Goal: Task Accomplishment & Management: Manage account settings

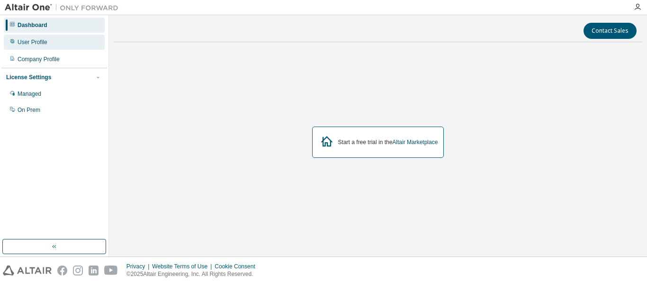
click at [39, 43] on div "User Profile" at bounding box center [33, 42] width 30 height 8
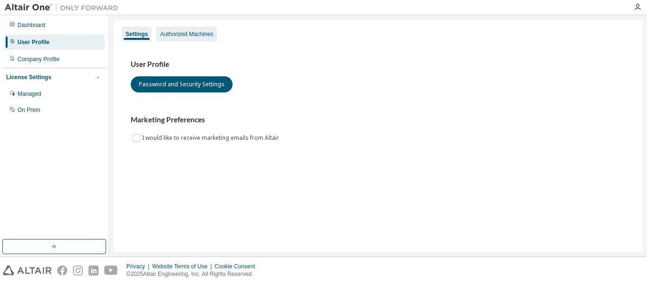
click at [182, 38] on div "Authorized Machines" at bounding box center [186, 34] width 61 height 15
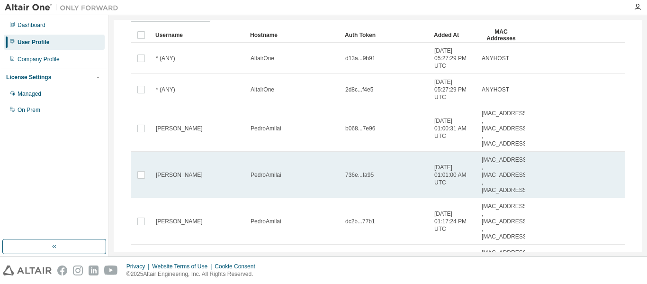
scroll to position [47, 0]
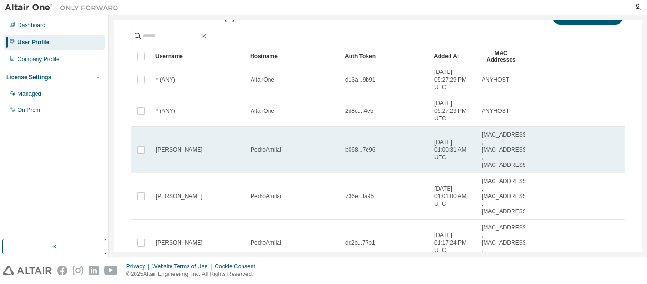
click at [243, 142] on td "Pedro" at bounding box center [199, 149] width 95 height 46
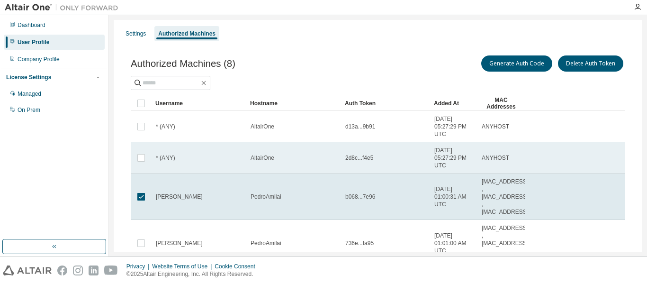
scroll to position [0, 0]
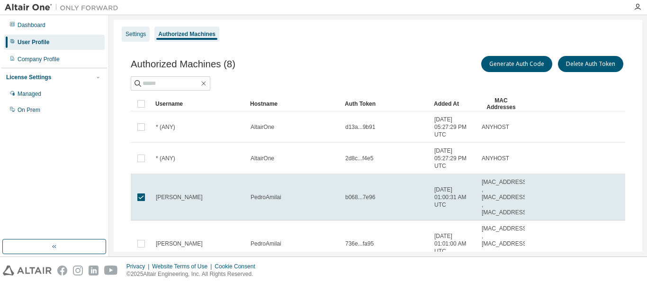
click at [134, 36] on div "Settings" at bounding box center [136, 34] width 20 height 8
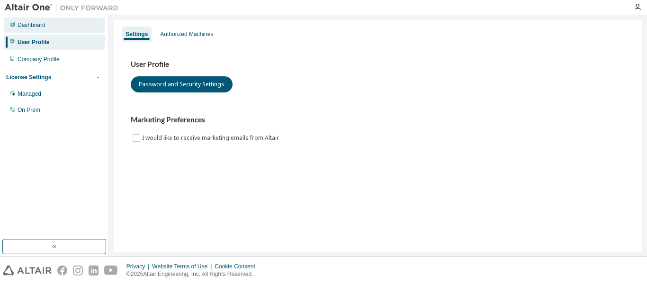
click at [49, 24] on div "Dashboard" at bounding box center [54, 25] width 101 height 15
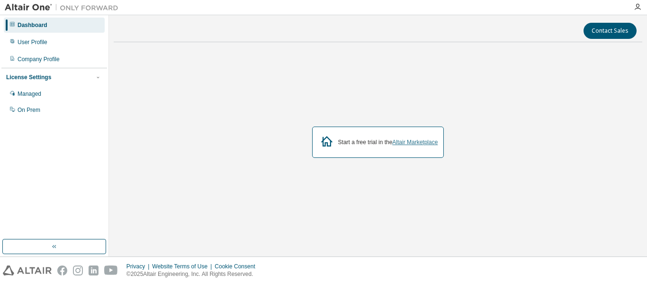
click at [419, 143] on link "Altair Marketplace" at bounding box center [414, 142] width 45 height 7
click at [32, 58] on div "Company Profile" at bounding box center [39, 59] width 42 height 8
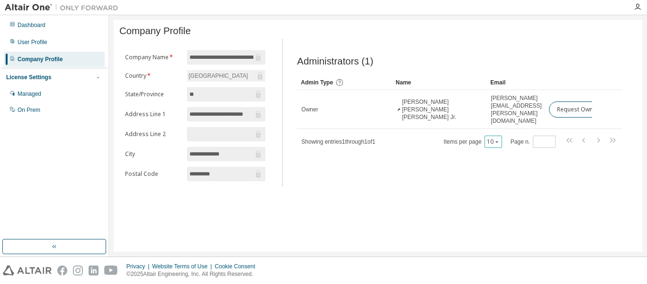
click at [497, 139] on icon "button" at bounding box center [497, 142] width 6 height 6
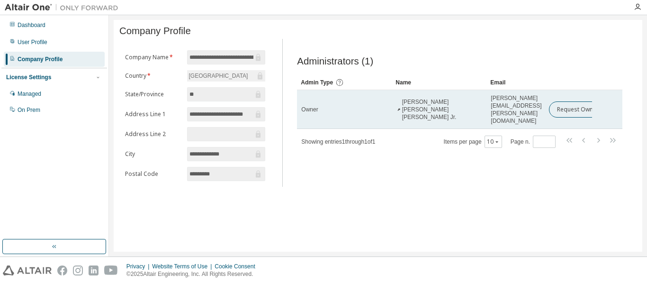
click at [449, 107] on span "Wagner Barbosa de Medeiros Jr." at bounding box center [442, 109] width 81 height 23
click at [537, 110] on td "wagner.medeiros@posgrad.ufsc.br" at bounding box center [516, 109] width 58 height 39
click at [571, 106] on button "Request Owner Change" at bounding box center [589, 109] width 80 height 16
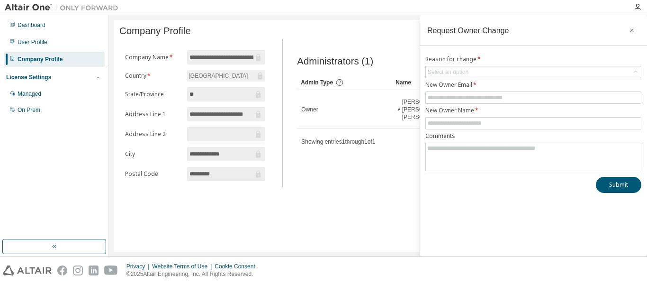
click at [359, 228] on div "**********" at bounding box center [378, 136] width 529 height 232
click at [633, 28] on icon "button" at bounding box center [632, 31] width 7 height 8
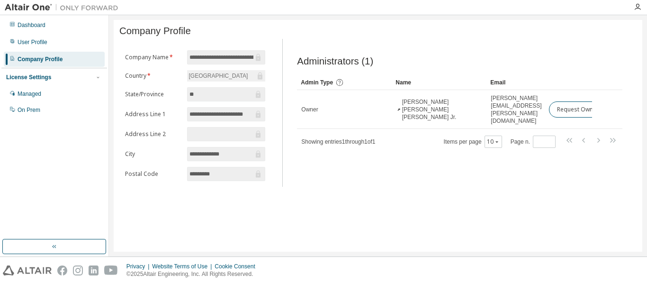
click at [56, 76] on div "License Settings" at bounding box center [54, 77] width 96 height 9
click at [56, 77] on div "License Settings" at bounding box center [54, 77] width 96 height 9
click at [39, 98] on div "Managed" at bounding box center [54, 93] width 101 height 15
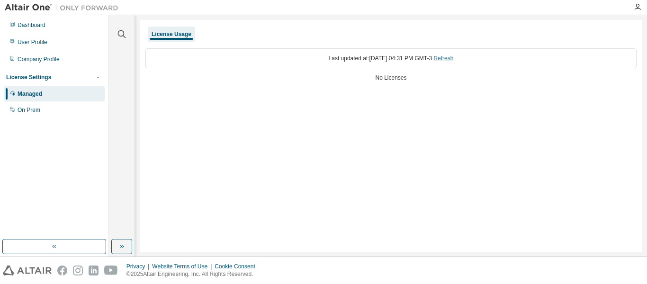
click at [452, 59] on link "Refresh" at bounding box center [443, 58] width 20 height 7
click at [30, 112] on div "On Prem" at bounding box center [29, 110] width 23 height 8
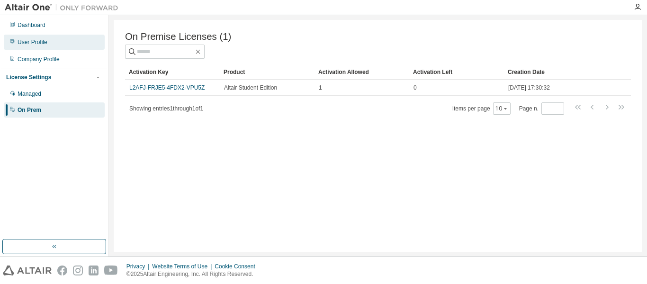
click at [32, 43] on div "User Profile" at bounding box center [33, 42] width 30 height 8
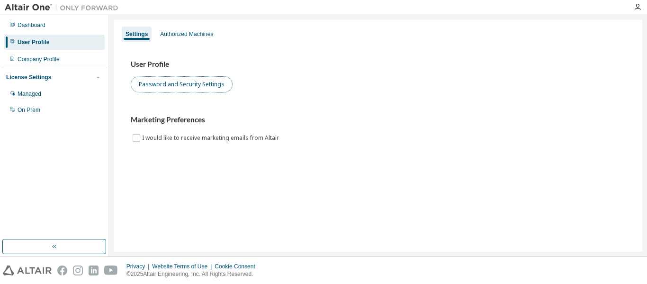
click at [203, 87] on button "Password and Security Settings" at bounding box center [182, 84] width 102 height 16
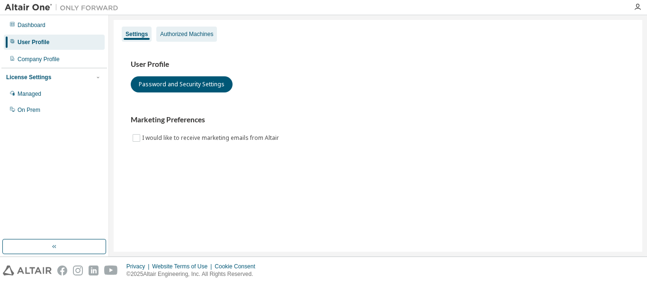
click at [199, 38] on div "Authorized Machines" at bounding box center [186, 34] width 61 height 15
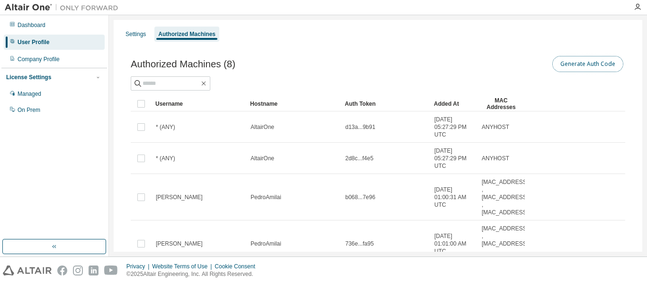
click at [587, 63] on button "Generate Auth Code" at bounding box center [587, 64] width 71 height 16
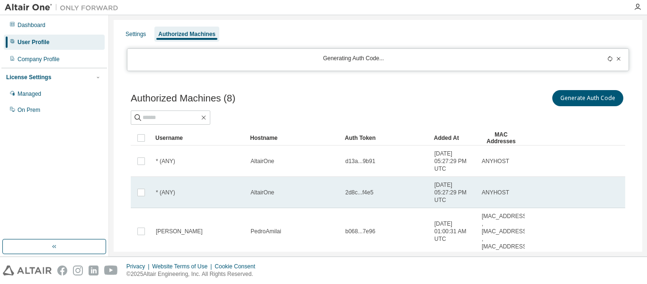
click at [426, 201] on td "2d8c...f4e5" at bounding box center [385, 192] width 89 height 31
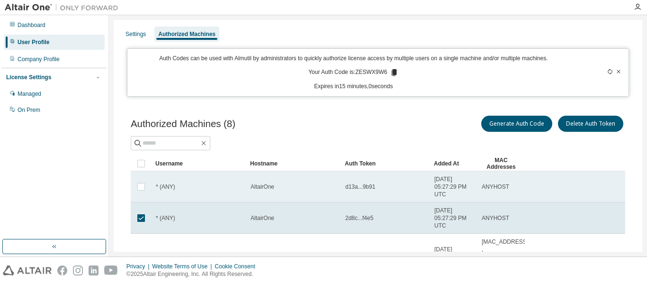
scroll to position [47, 0]
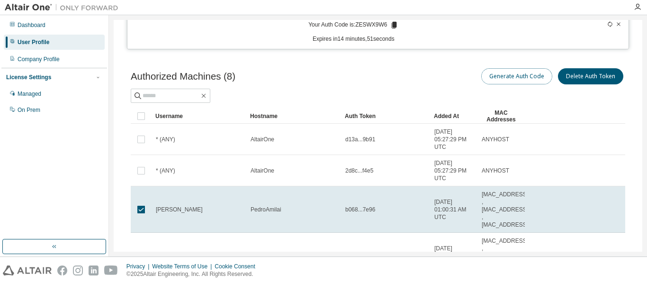
click at [512, 75] on button "Generate Auth Code" at bounding box center [516, 76] width 71 height 16
click at [392, 26] on icon at bounding box center [394, 25] width 5 height 7
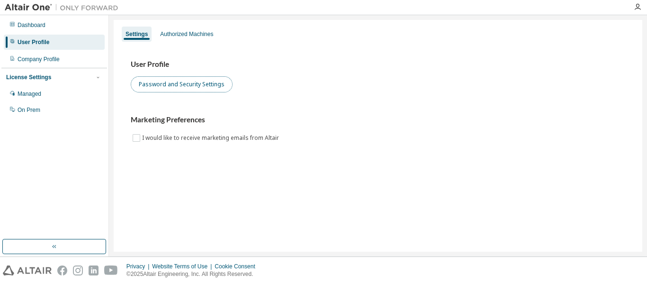
click at [167, 83] on button "Password and Security Settings" at bounding box center [182, 84] width 102 height 16
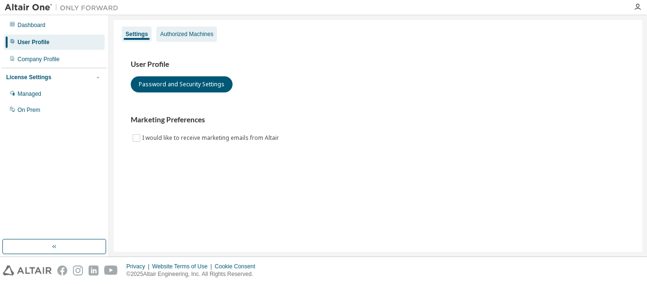
click at [187, 32] on div "Authorized Machines" at bounding box center [186, 34] width 53 height 8
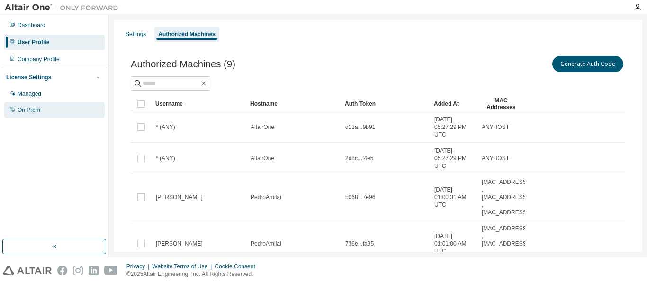
click at [40, 111] on div "On Prem" at bounding box center [54, 109] width 101 height 15
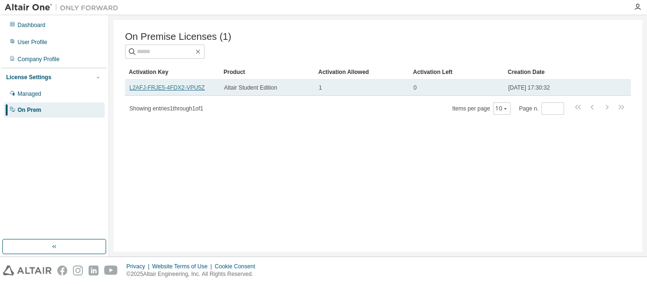
click at [179, 91] on link "L2AFJ-FRJE5-4FDX2-VPU5Z" at bounding box center [166, 87] width 75 height 7
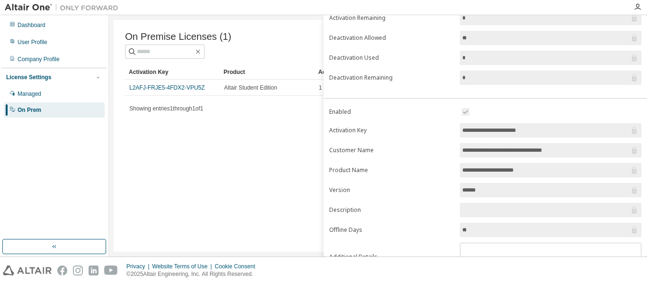
scroll to position [95, 0]
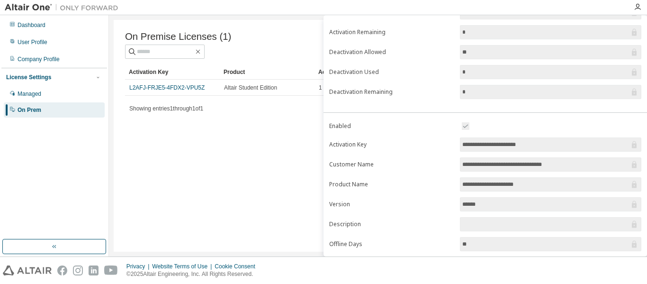
drag, startPoint x: 535, startPoint y: 145, endPoint x: 460, endPoint y: 145, distance: 75.8
click at [460, 145] on span "**********" at bounding box center [550, 144] width 181 height 14
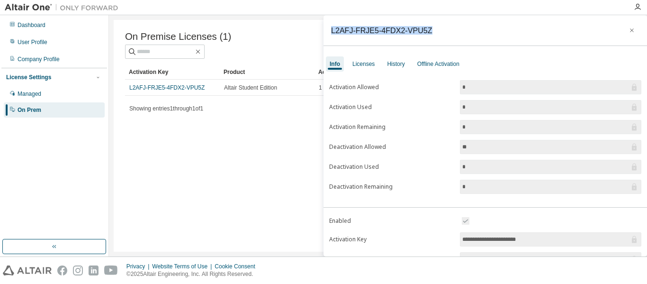
drag, startPoint x: 423, startPoint y: 28, endPoint x: 332, endPoint y: 28, distance: 91.4
click at [332, 28] on div "L2AFJ-FRJE5-4FDX2-VPU5Z" at bounding box center [486, 30] width 324 height 31
copy div "L2AFJ-FRJE5-4FDX2-VPU5Z"
click at [267, 152] on div "On Premise Licenses (1) Clear Load Save Save As Field Operator Value Select fil…" at bounding box center [378, 136] width 529 height 232
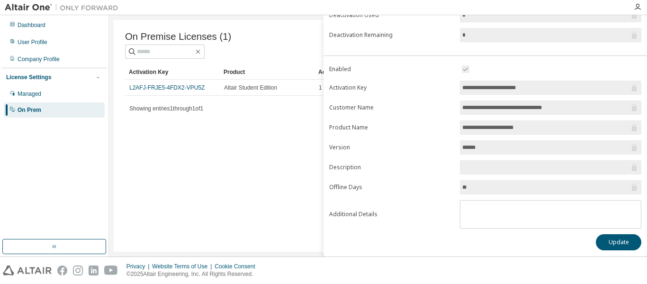
scroll to position [153, 0]
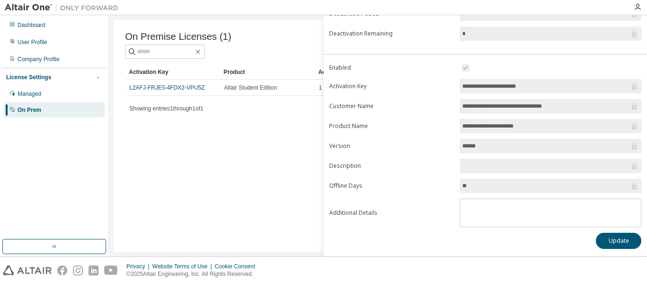
click at [474, 149] on input "******" at bounding box center [545, 145] width 167 height 9
drag, startPoint x: 480, startPoint y: 145, endPoint x: 449, endPoint y: 153, distance: 31.7
click at [449, 153] on form "**********" at bounding box center [485, 144] width 312 height 165
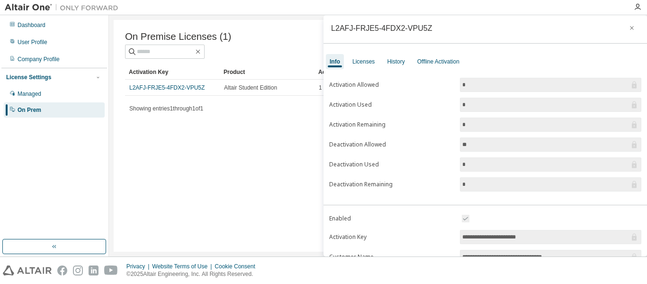
scroll to position [0, 0]
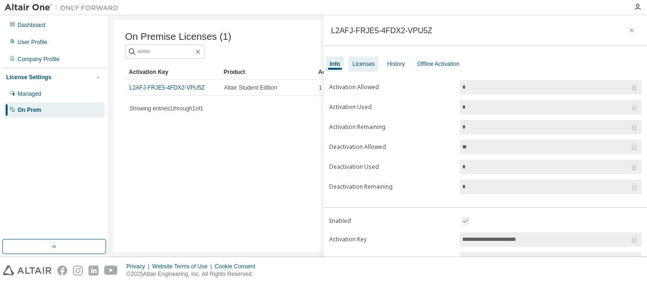
click at [366, 69] on div "Licenses" at bounding box center [364, 63] width 30 height 15
